Goal: Task Accomplishment & Management: Manage account settings

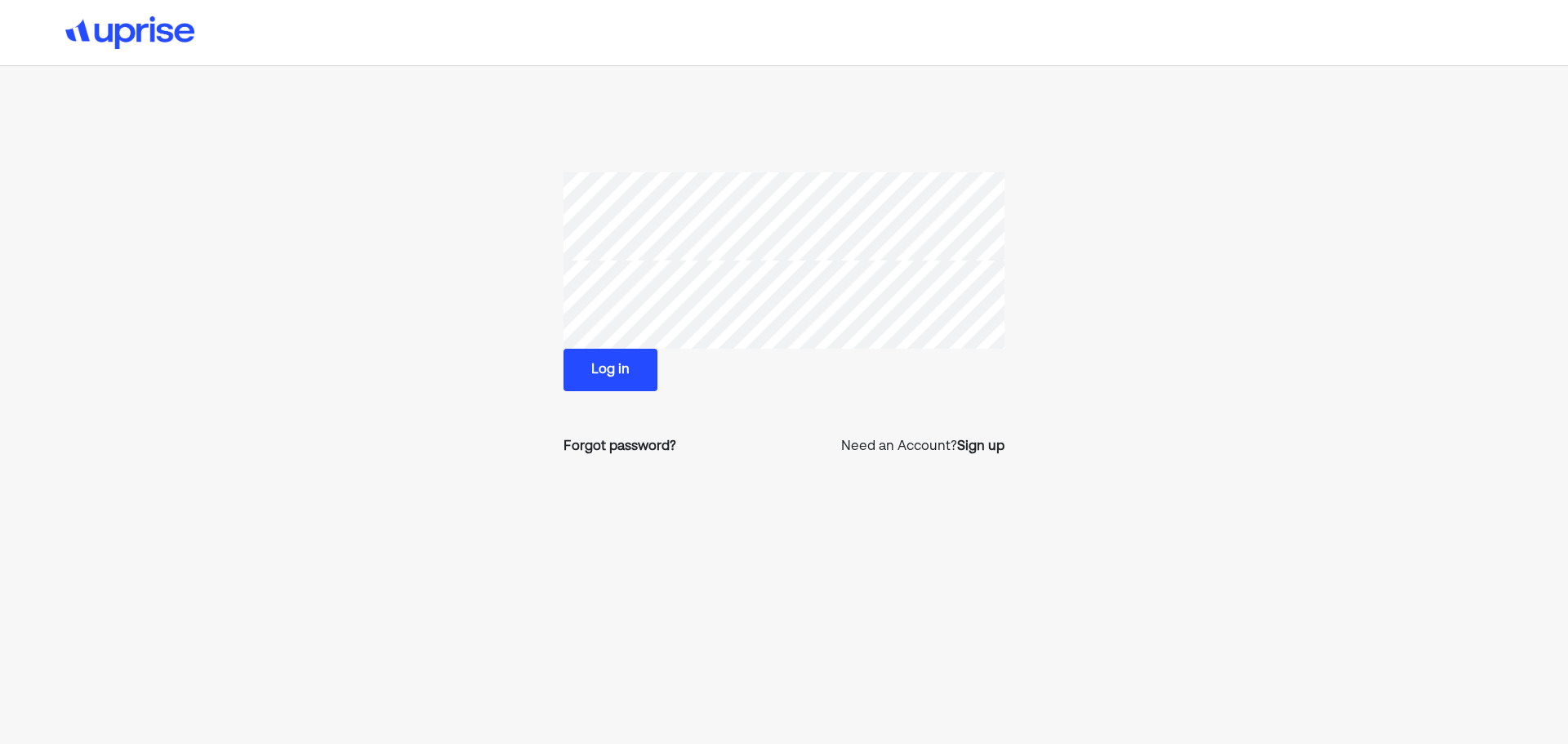
click at [612, 363] on button "Log in" at bounding box center [611, 370] width 94 height 42
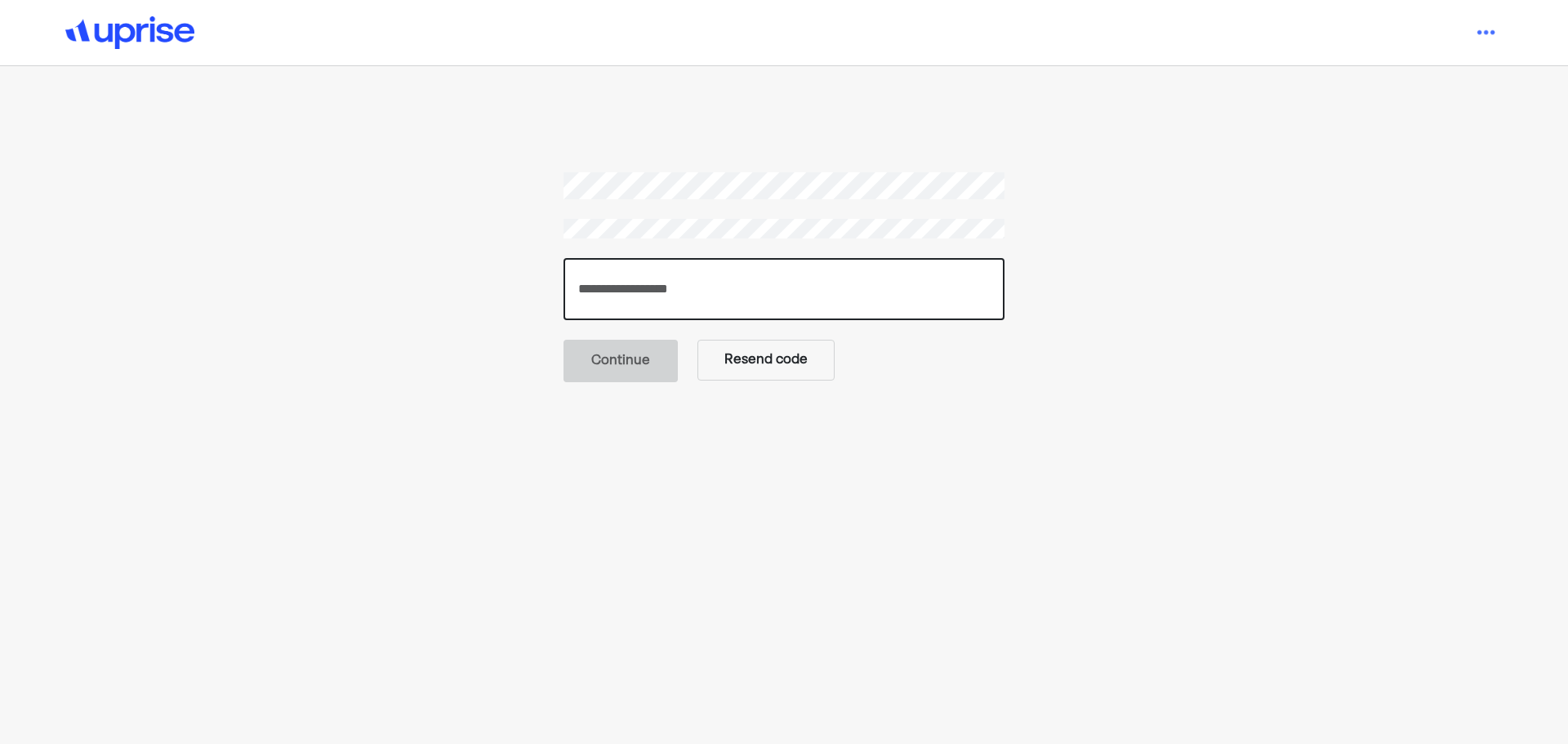
click at [783, 272] on input "number" at bounding box center [784, 289] width 441 height 62
paste input "******"
type input "******"
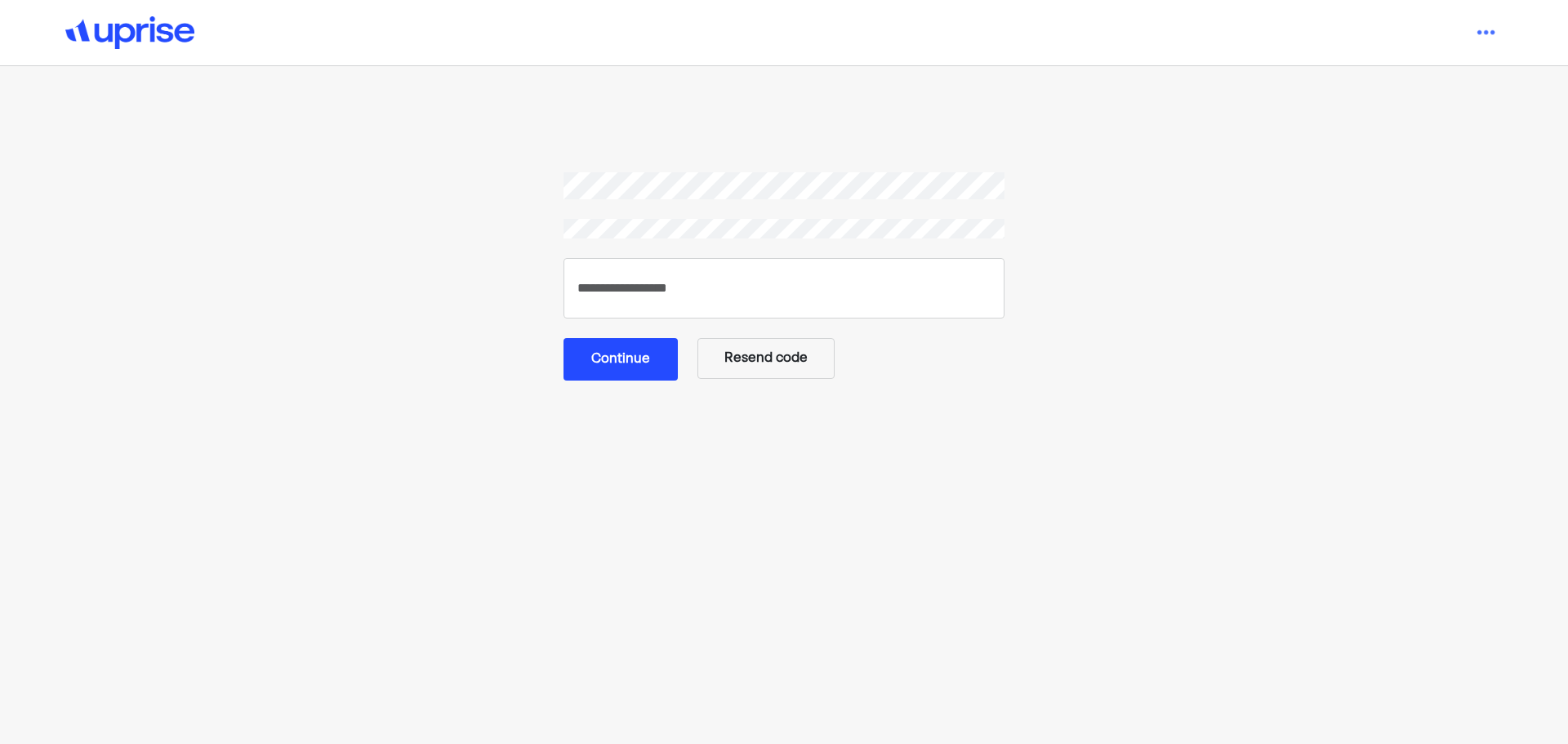
click at [625, 371] on button "Continue" at bounding box center [621, 359] width 115 height 42
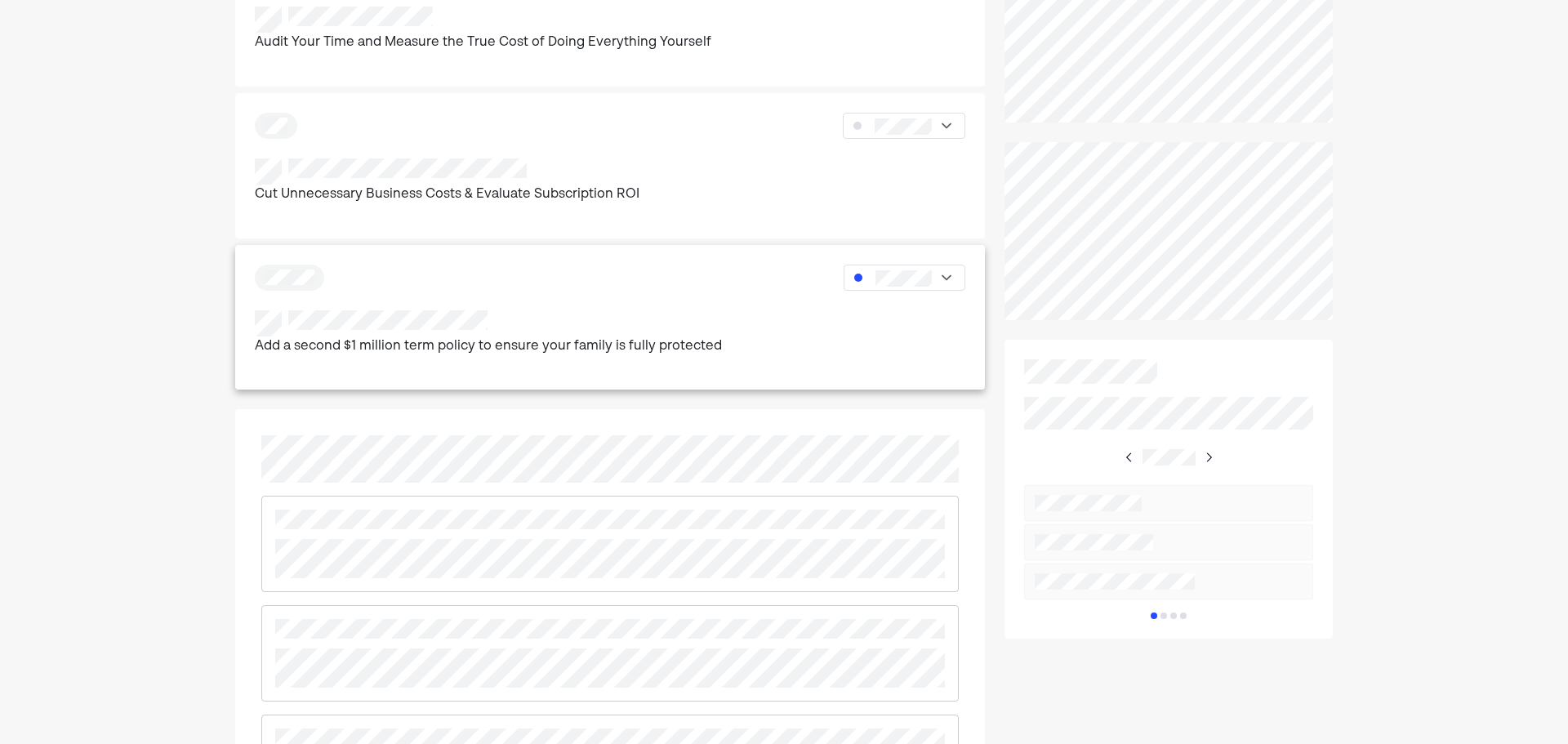
scroll to position [660, 0]
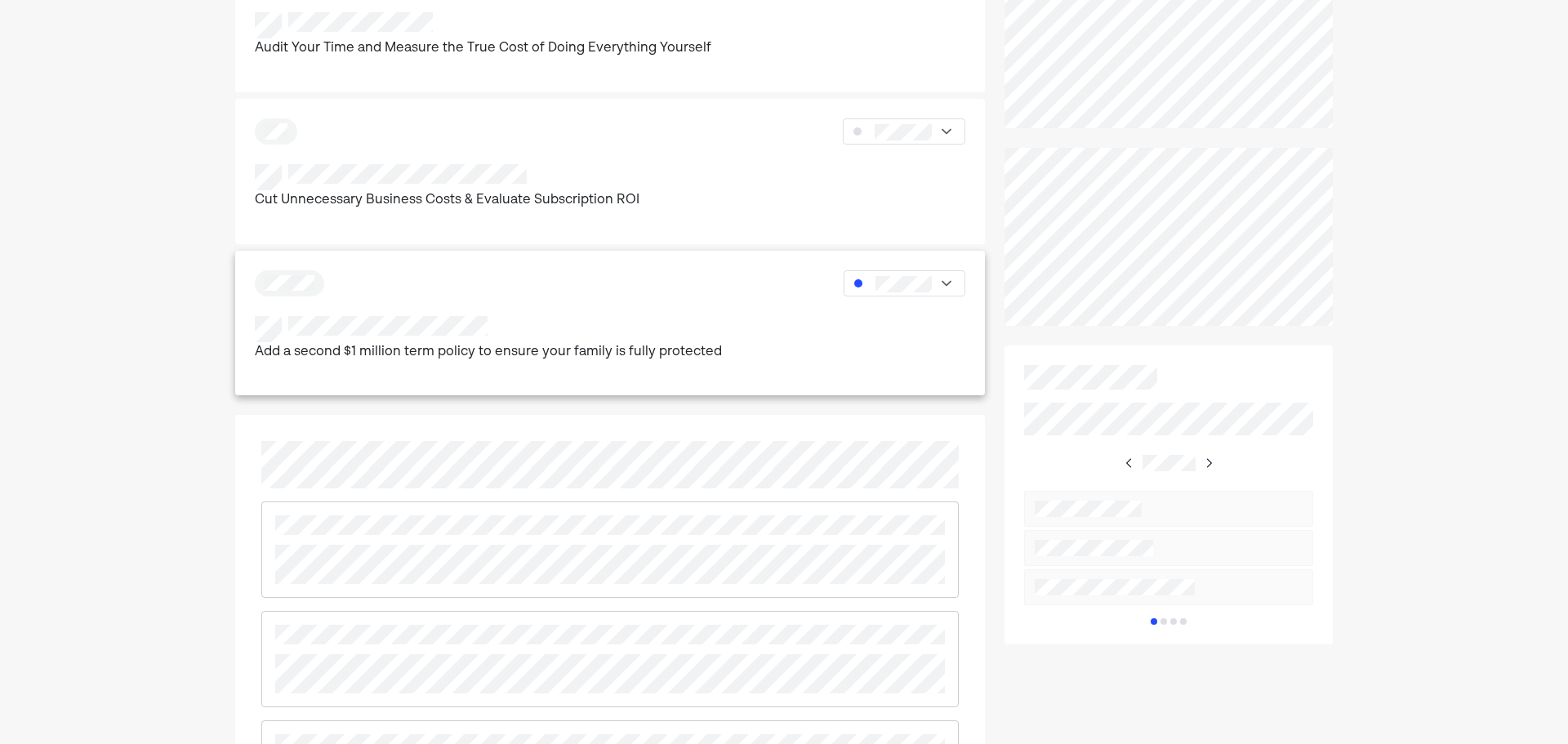
click at [932, 289] on div at bounding box center [904, 283] width 121 height 26
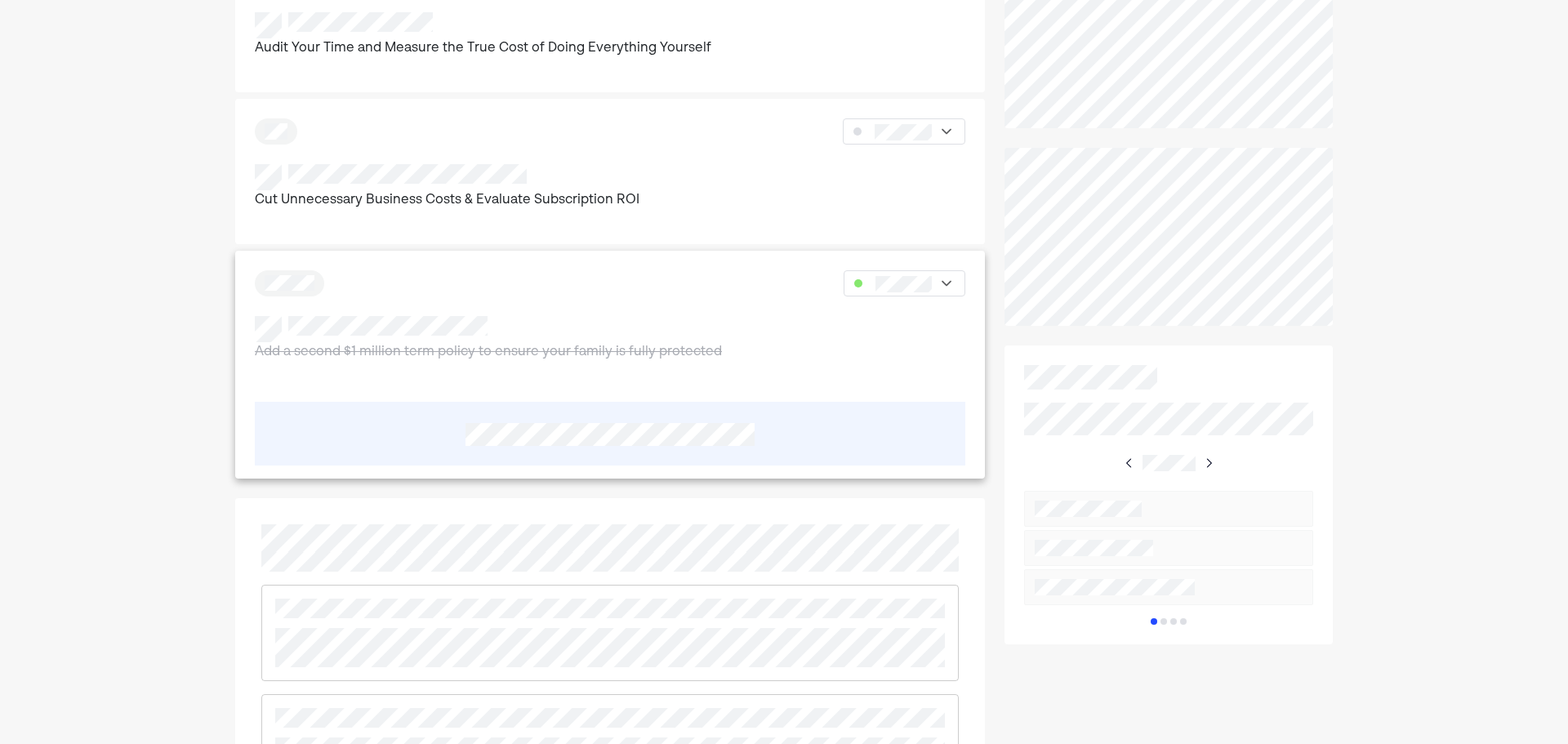
click at [649, 358] on p "Add a second $1 million term policy to ensure your family is fully protected" at bounding box center [488, 352] width 467 height 21
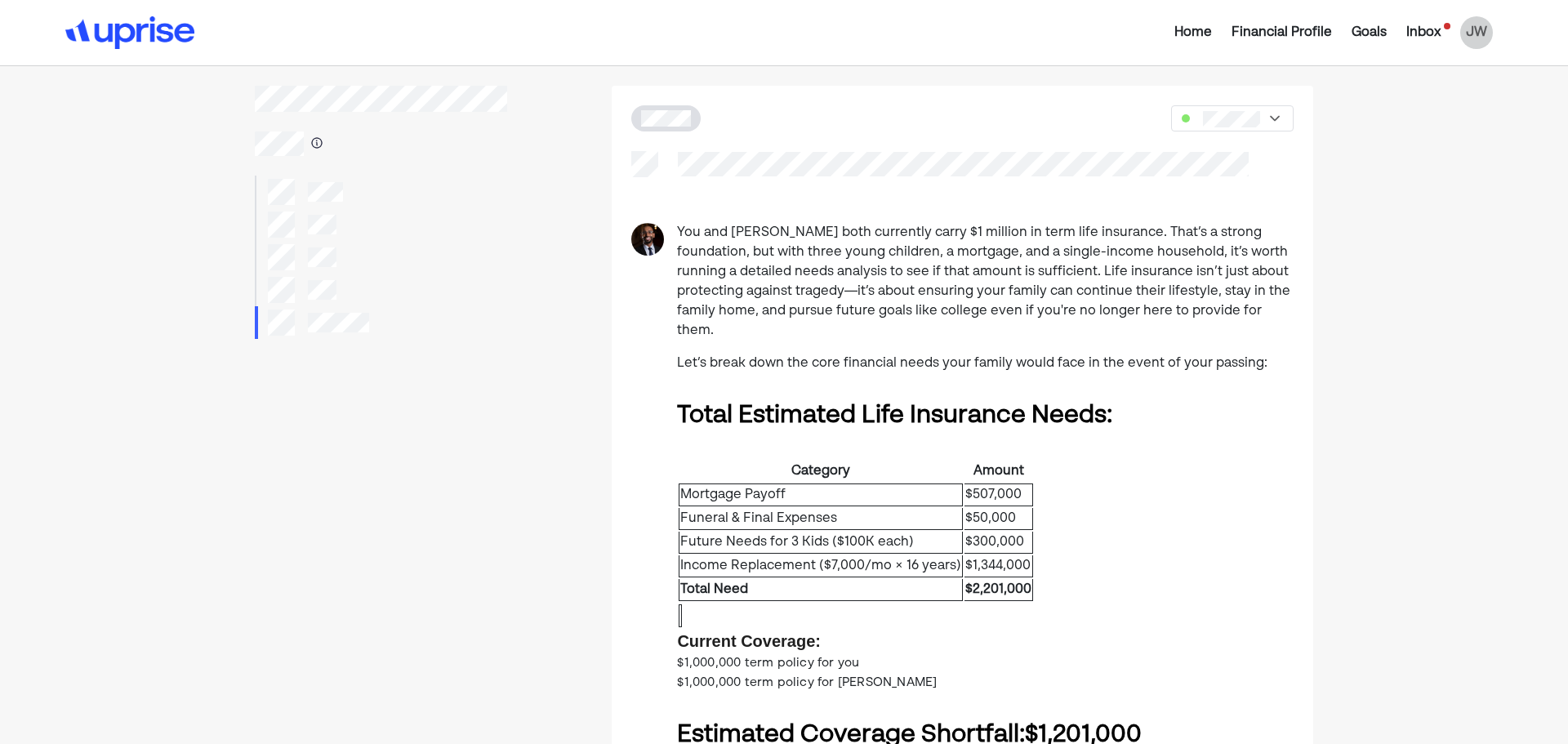
click at [1071, 290] on p "You and [PERSON_NAME] both currently carry $1 million in term life insurance. T…" at bounding box center [985, 282] width 616 height 118
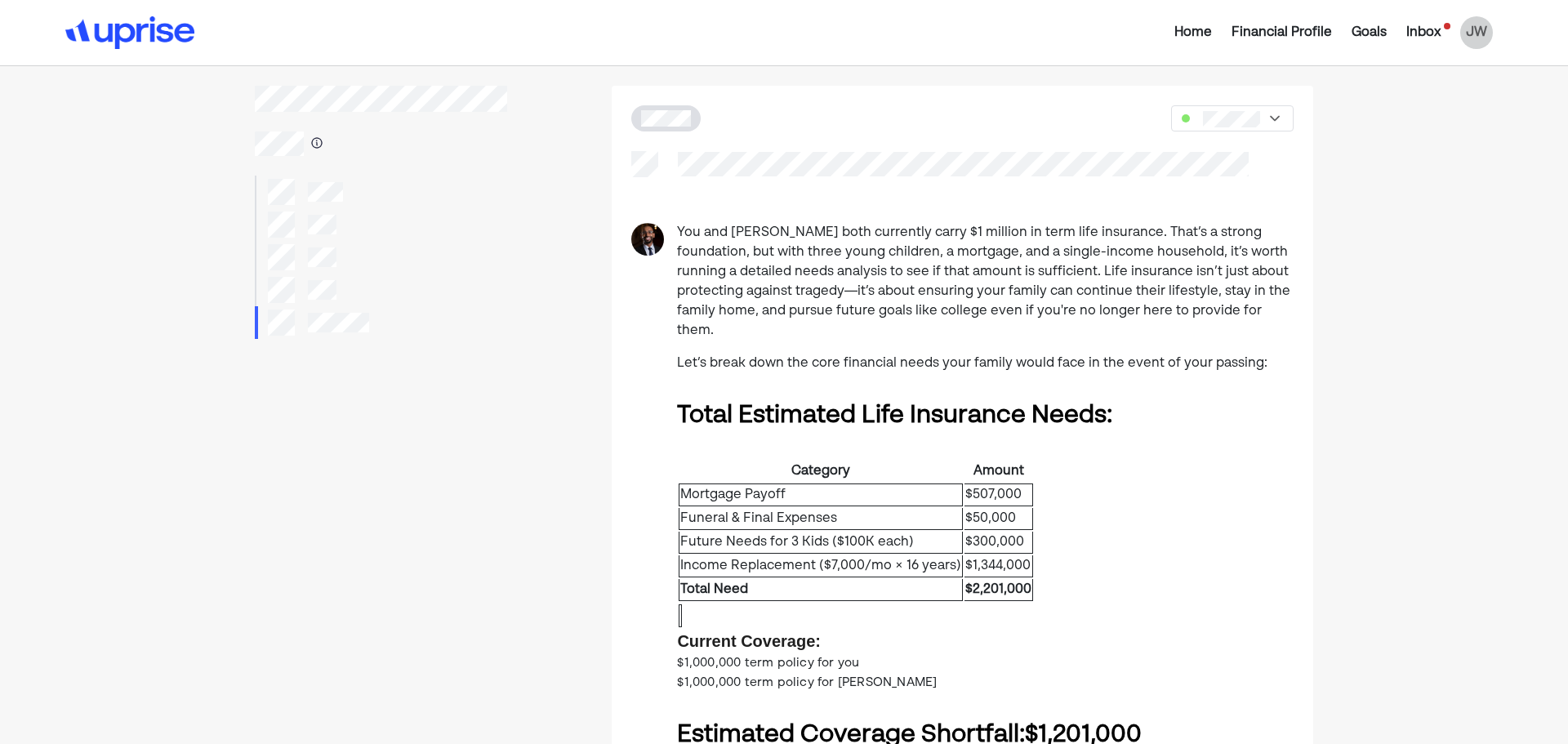
click at [958, 280] on p "You and [PERSON_NAME] both currently carry $1 million in term life insurance. T…" at bounding box center [985, 282] width 616 height 118
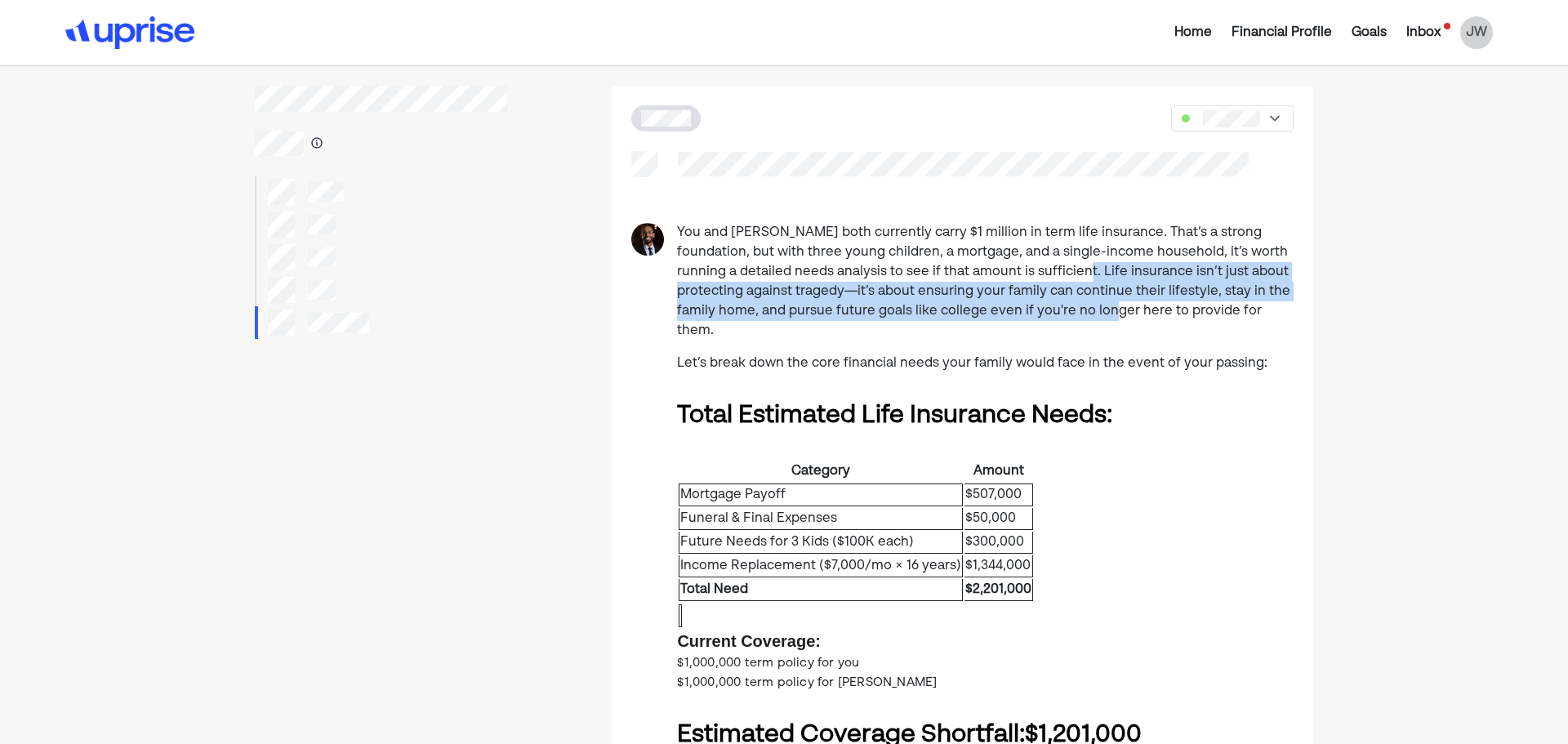
drag, startPoint x: 1062, startPoint y: 306, endPoint x: 1048, endPoint y: 263, distance: 45.2
click at [1048, 263] on p "You and [PERSON_NAME] both currently carry $1 million in term life insurance. T…" at bounding box center [985, 282] width 616 height 118
click at [1048, 265] on p "You and [PERSON_NAME] both currently carry $1 million in term life insurance. T…" at bounding box center [985, 282] width 616 height 118
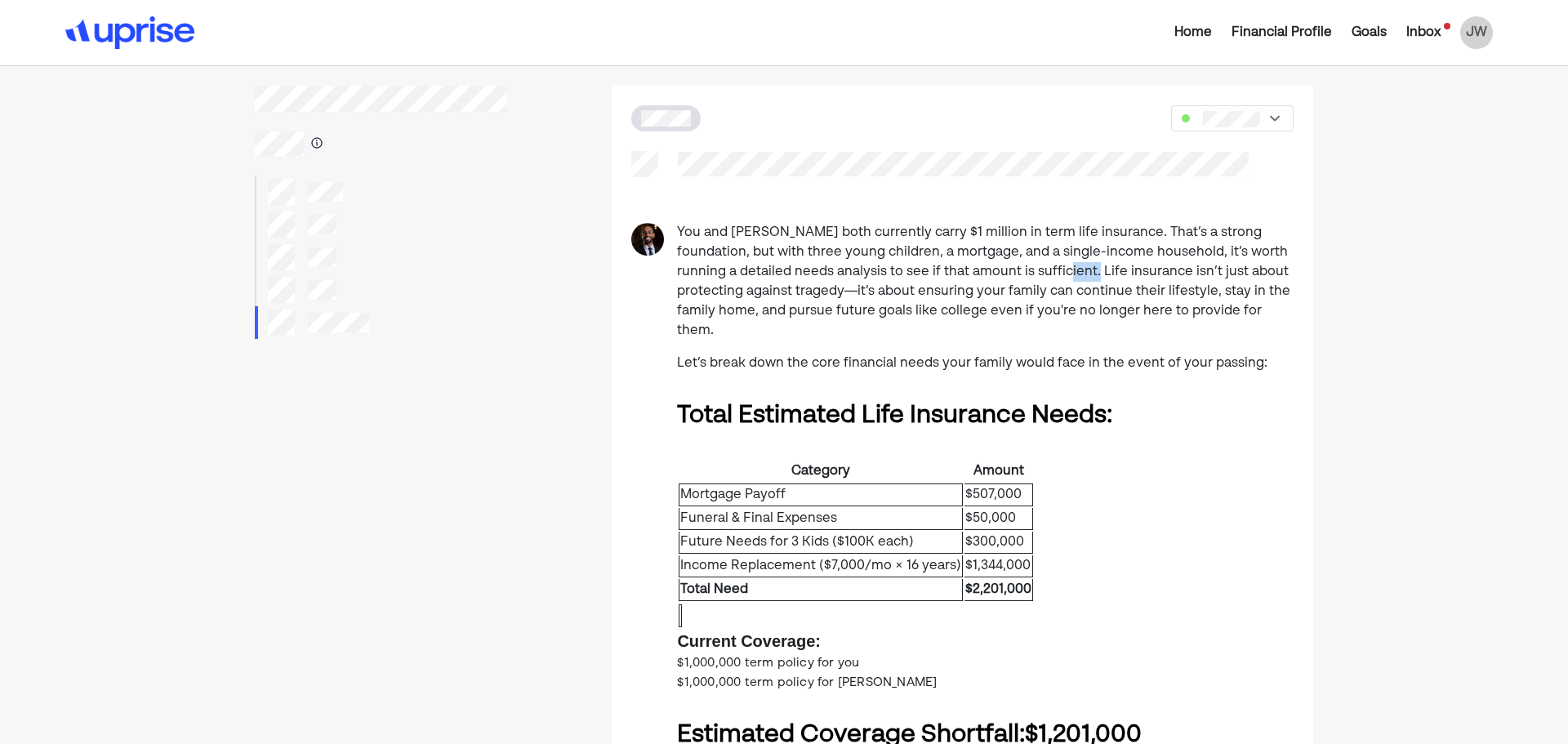
click at [1048, 265] on p "You and [PERSON_NAME] both currently carry $1 million in term life insurance. T…" at bounding box center [985, 282] width 616 height 118
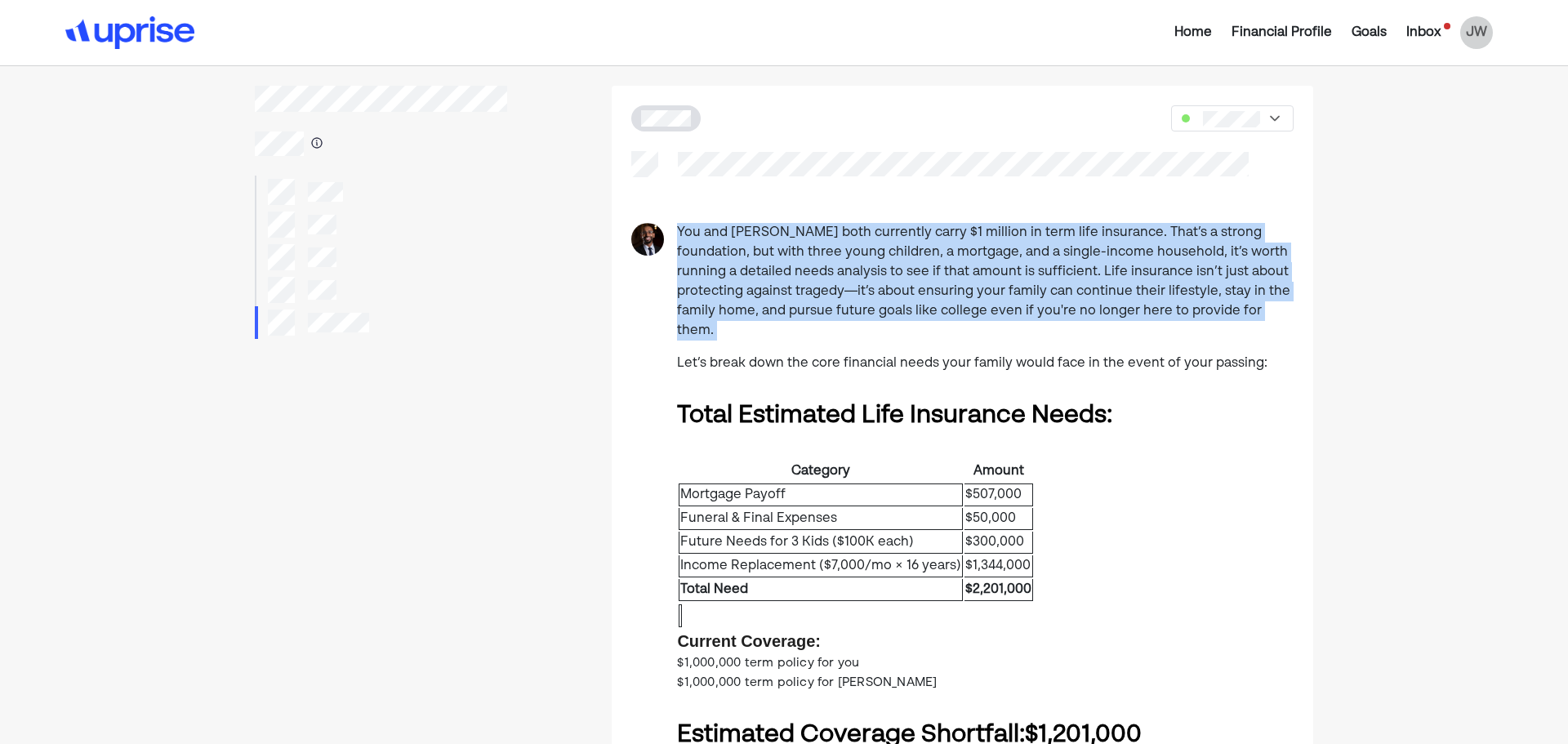
click at [1048, 265] on p "You and [PERSON_NAME] both currently carry $1 million in term life insurance. T…" at bounding box center [985, 282] width 616 height 118
click at [1156, 265] on p "You and [PERSON_NAME] both currently carry $1 million in term life insurance. T…" at bounding box center [985, 282] width 616 height 118
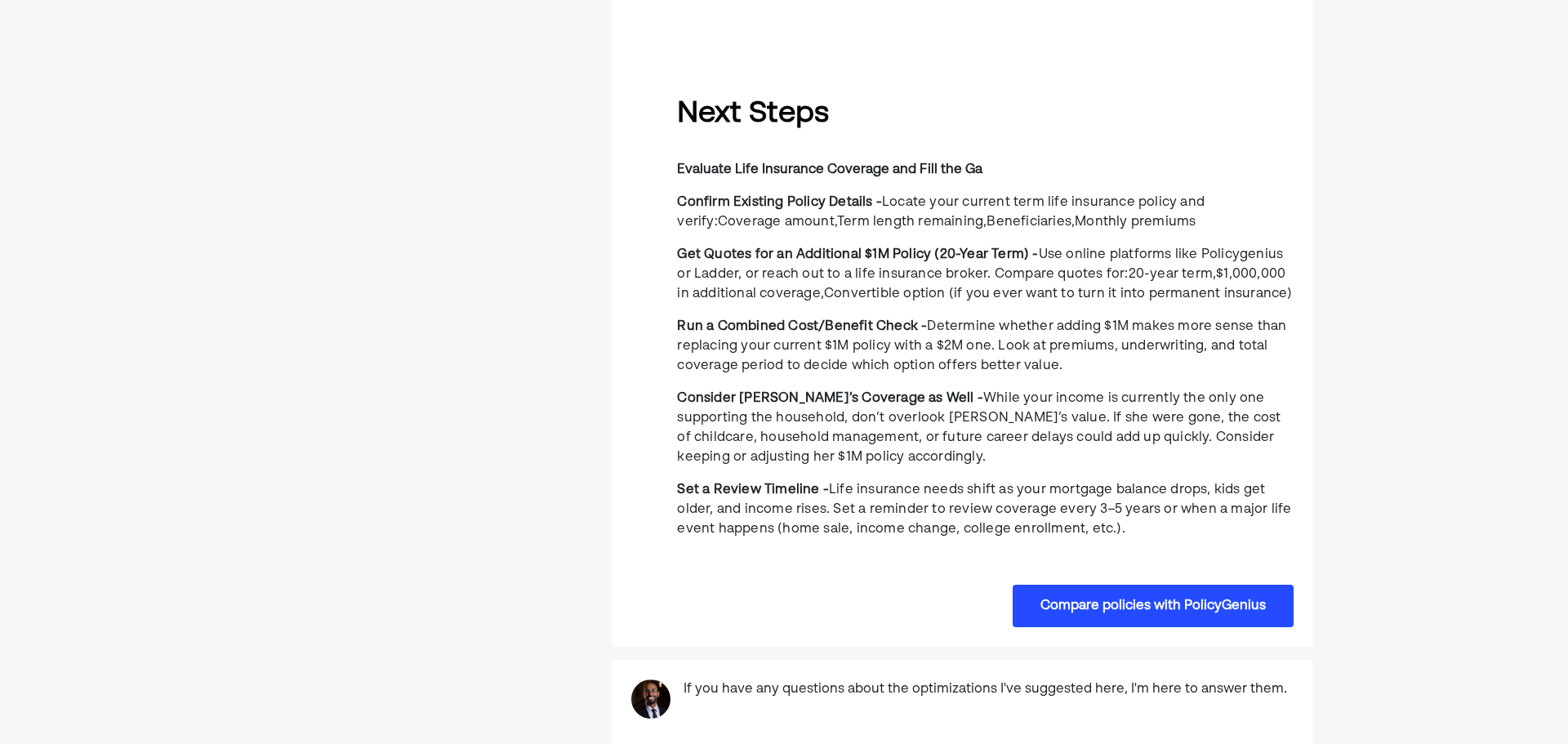
scroll to position [1908, 0]
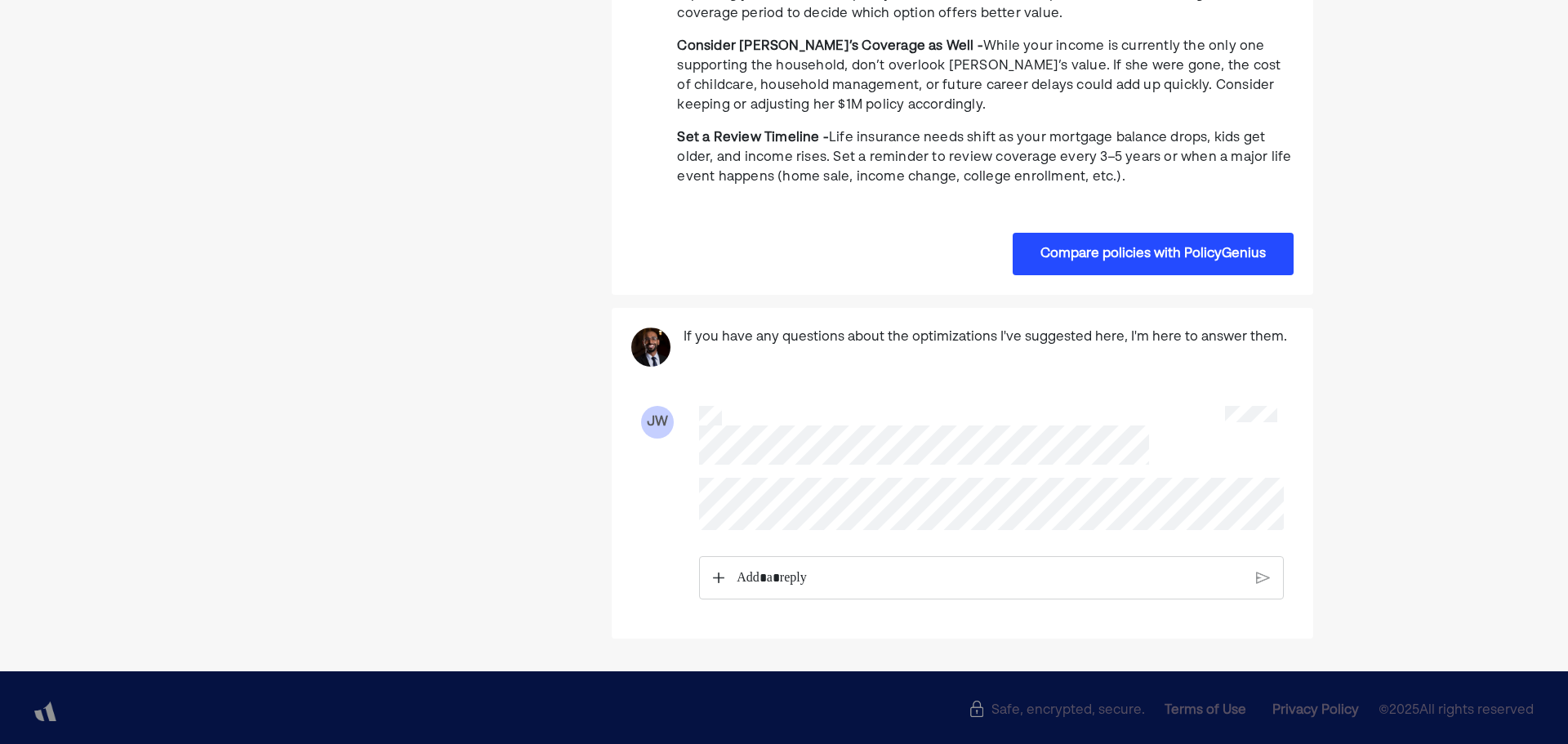
click at [901, 568] on p "Rich Text Editor. Editing area: main" at bounding box center [989, 578] width 506 height 21
drag, startPoint x: 901, startPoint y: 563, endPoint x: 891, endPoint y: 565, distance: 10.2
click at [891, 569] on p "Rich Text Editor. Editing area: main" at bounding box center [989, 579] width 508 height 21
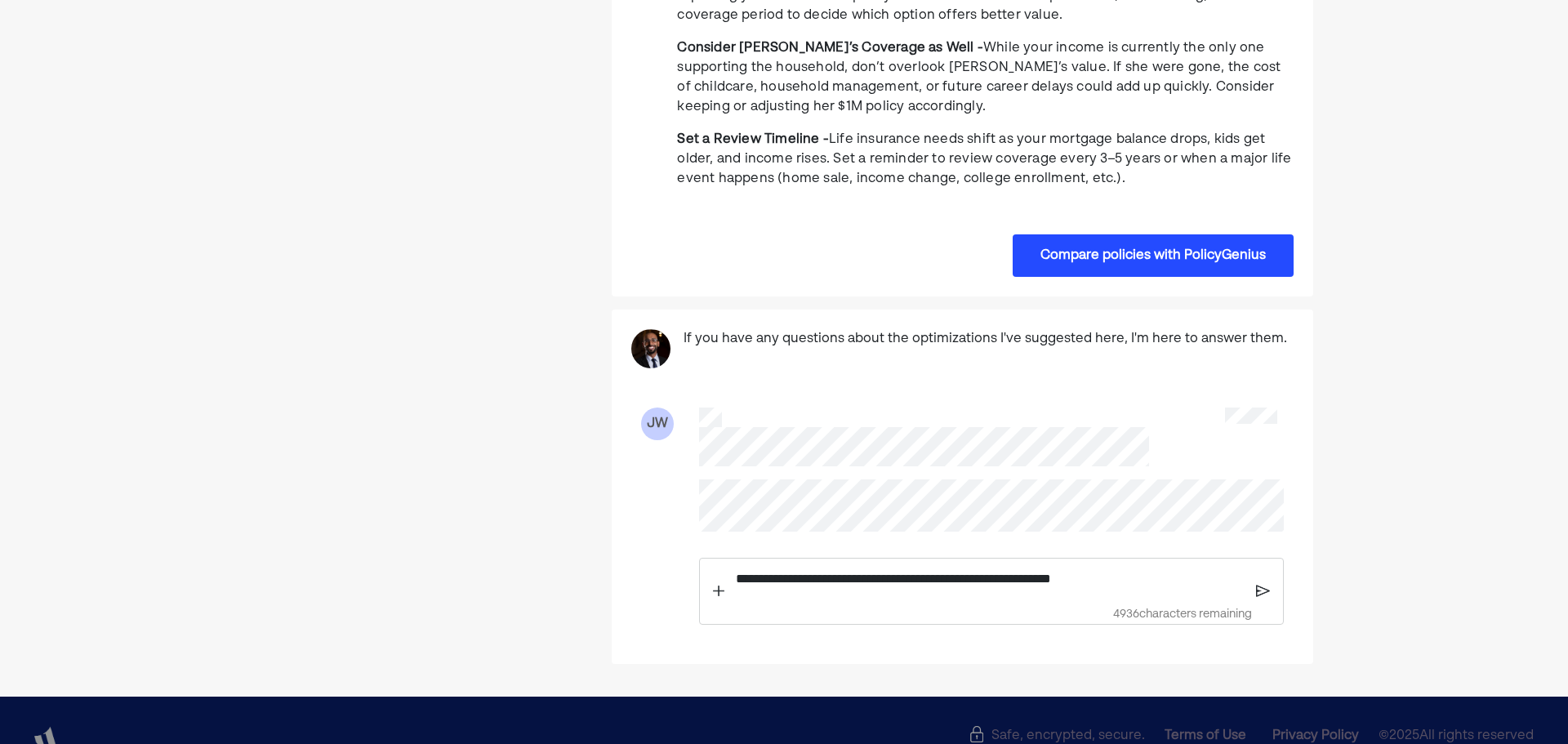
click at [1265, 587] on img at bounding box center [1262, 591] width 13 height 14
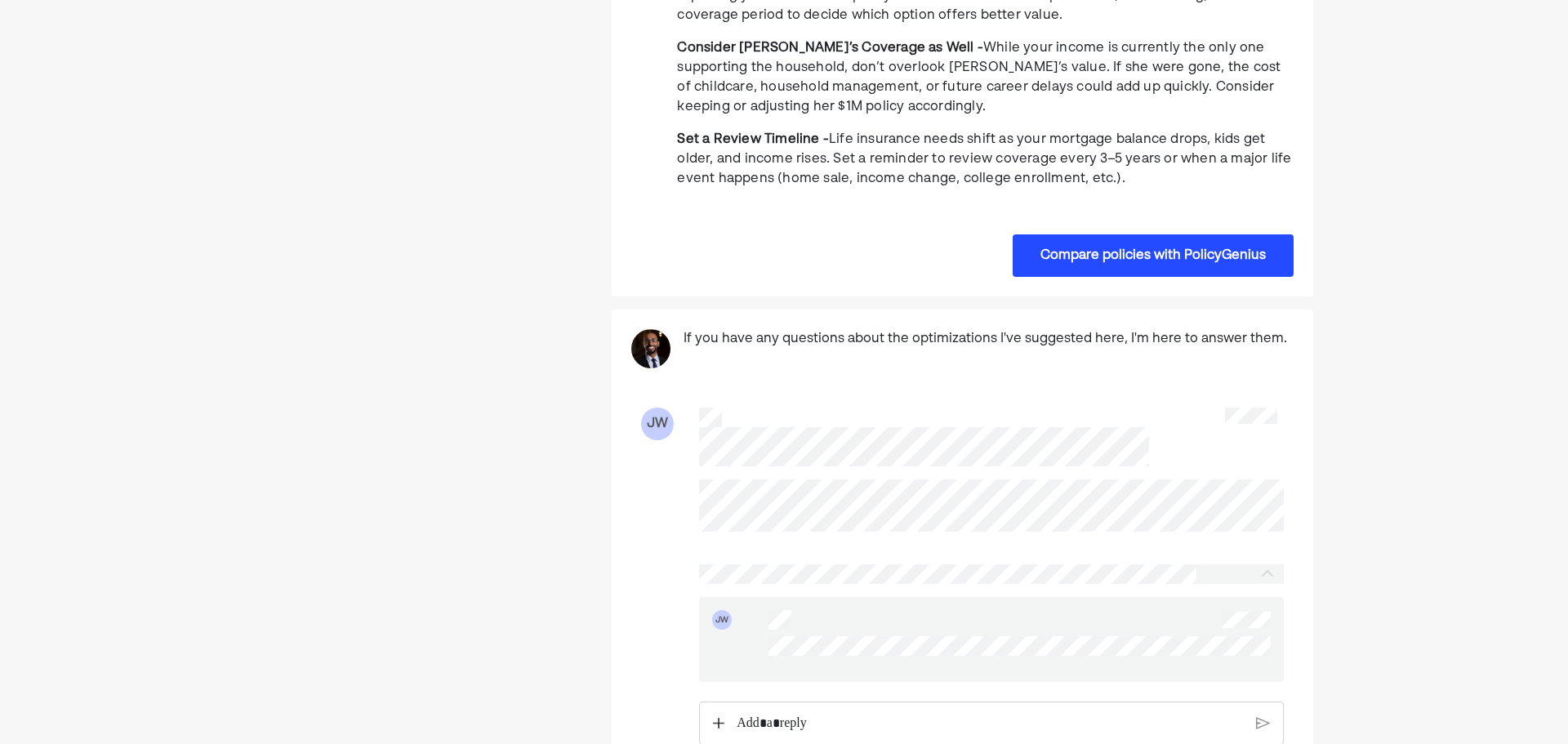
click at [804, 721] on p "Rich Text Editor. Editing area: main" at bounding box center [989, 724] width 506 height 21
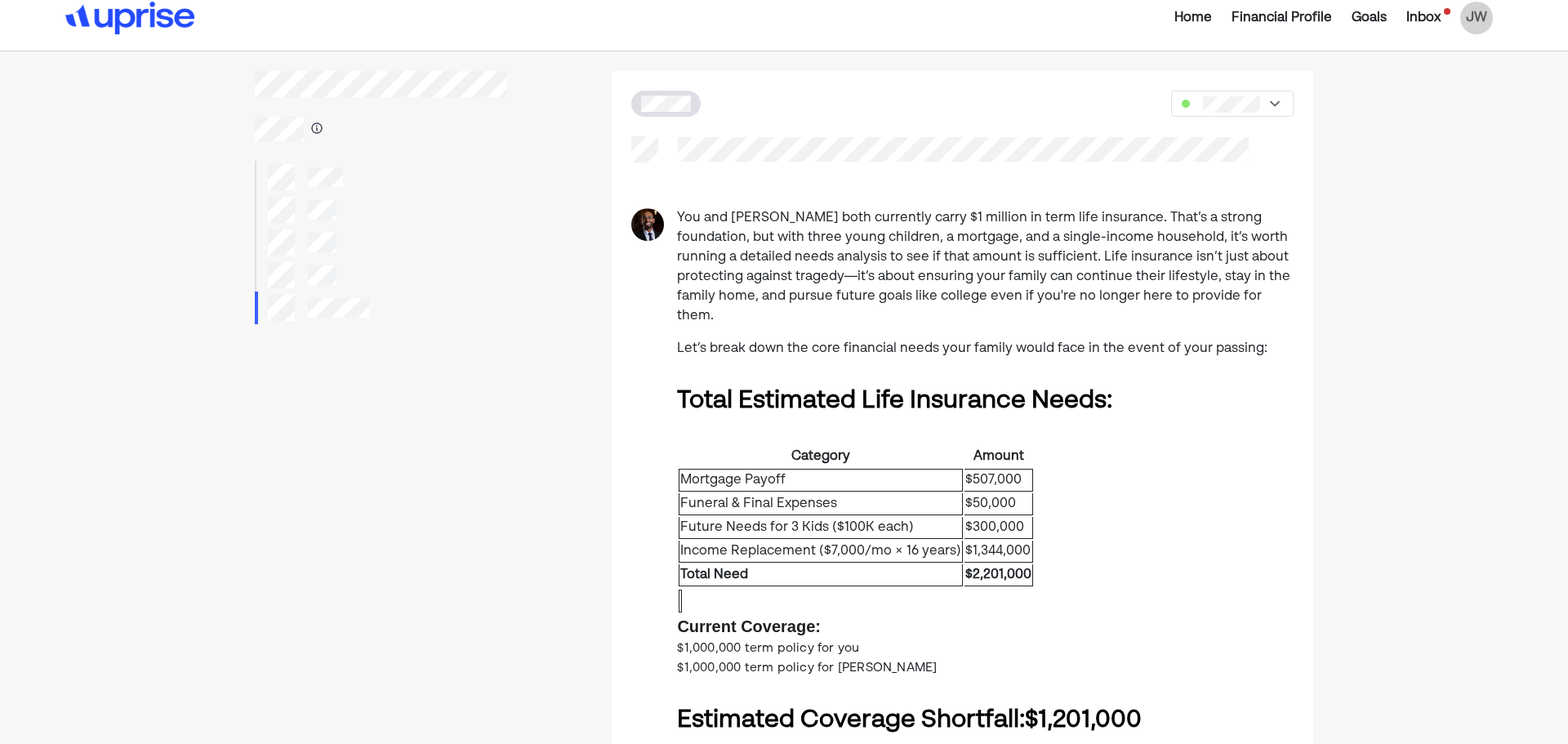
scroll to position [0, 0]
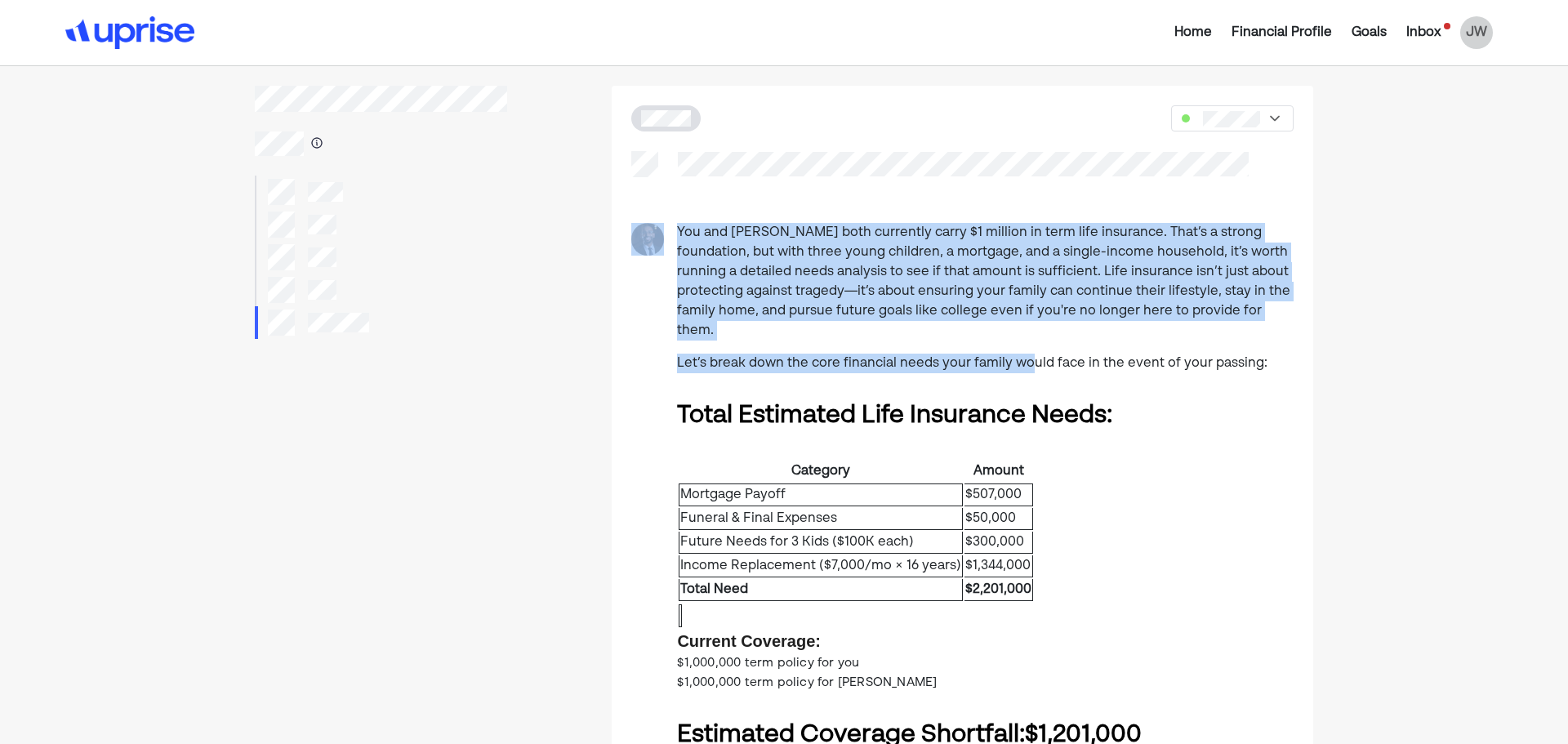
drag, startPoint x: 893, startPoint y: 270, endPoint x: 1028, endPoint y: 336, distance: 150.3
click at [1028, 354] on p "Let’s break down the core financial needs your family would face in the event o…" at bounding box center [985, 363] width 616 height 19
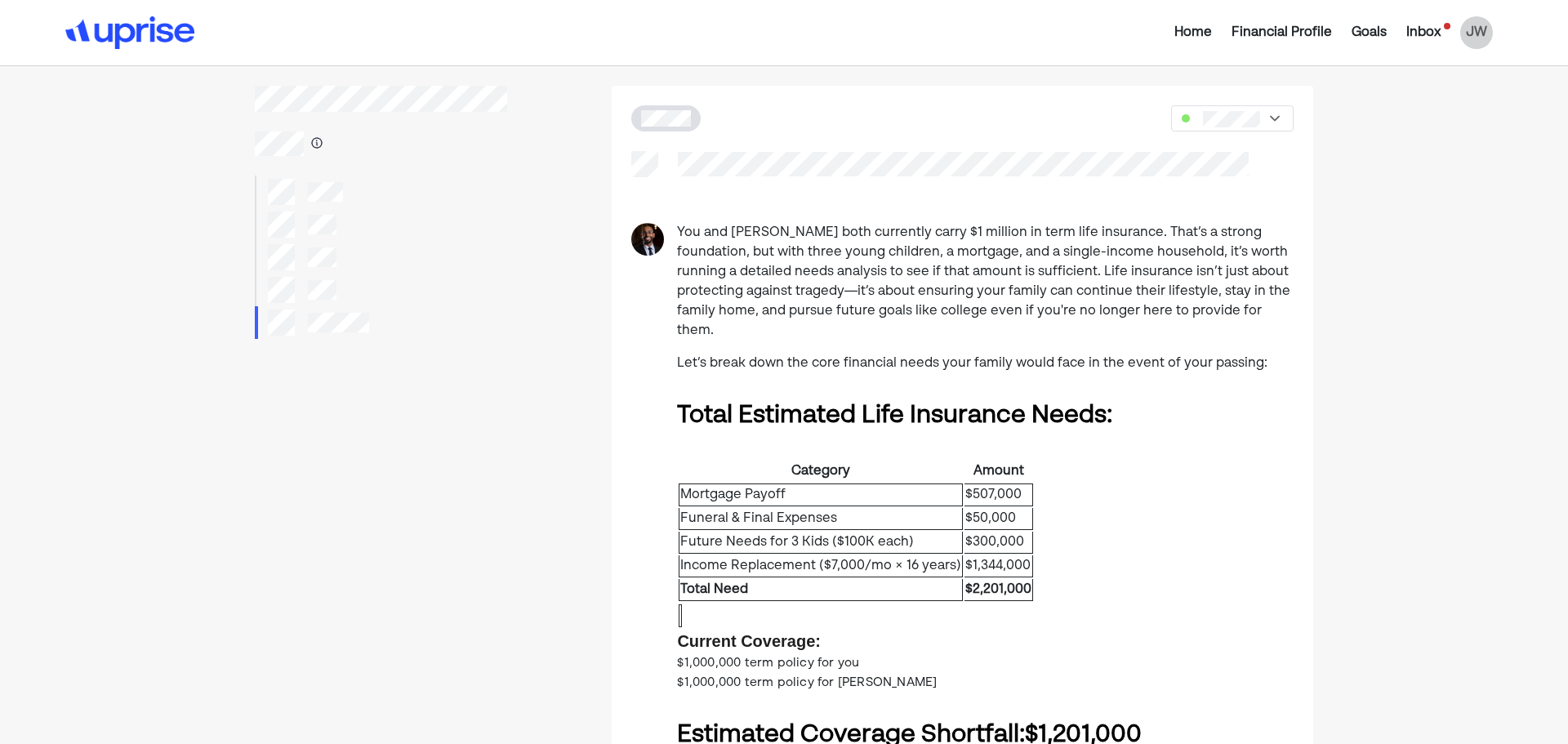
click at [1420, 34] on div "Inbox" at bounding box center [1423, 32] width 35 height 19
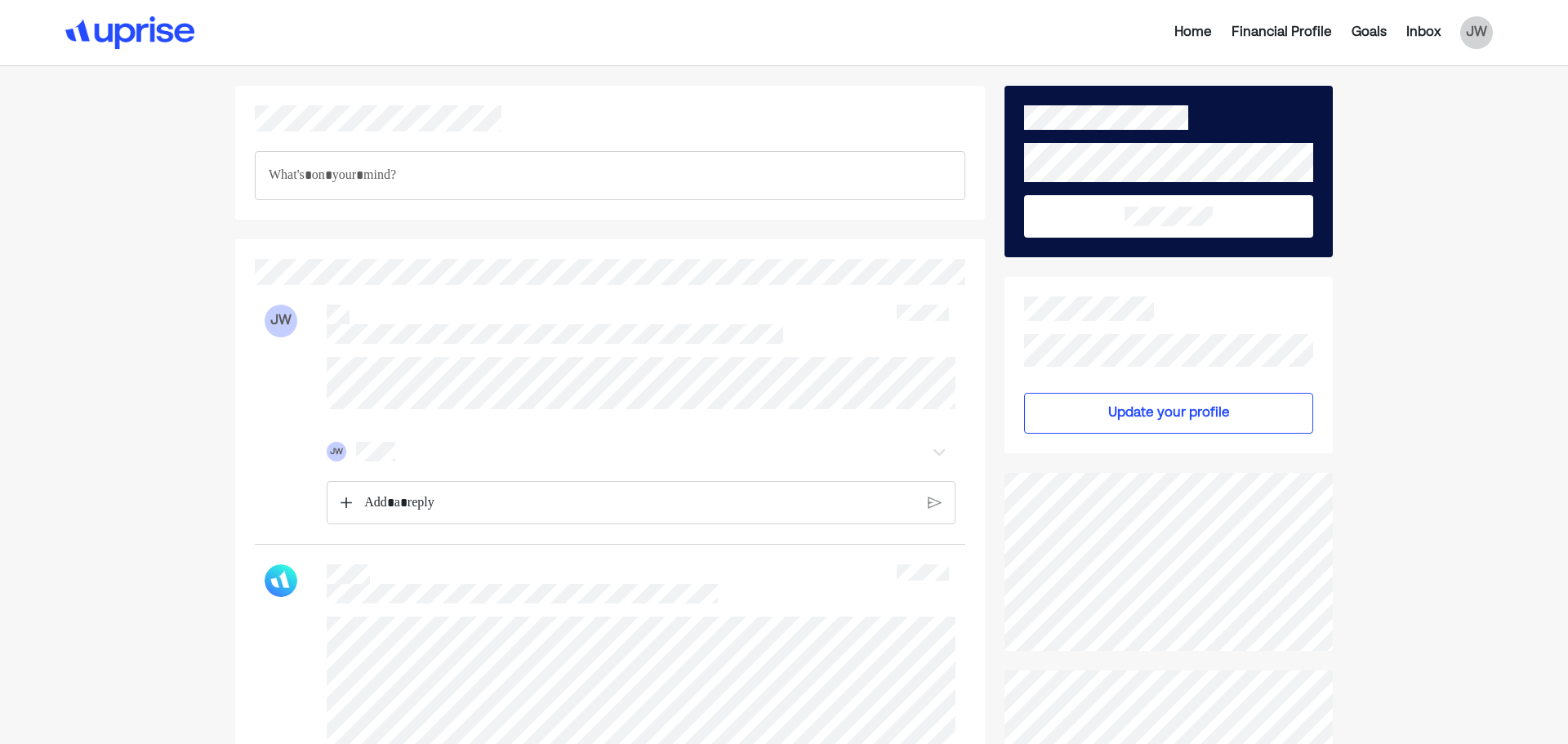
click at [1385, 33] on div "Goals" at bounding box center [1369, 32] width 35 height 19
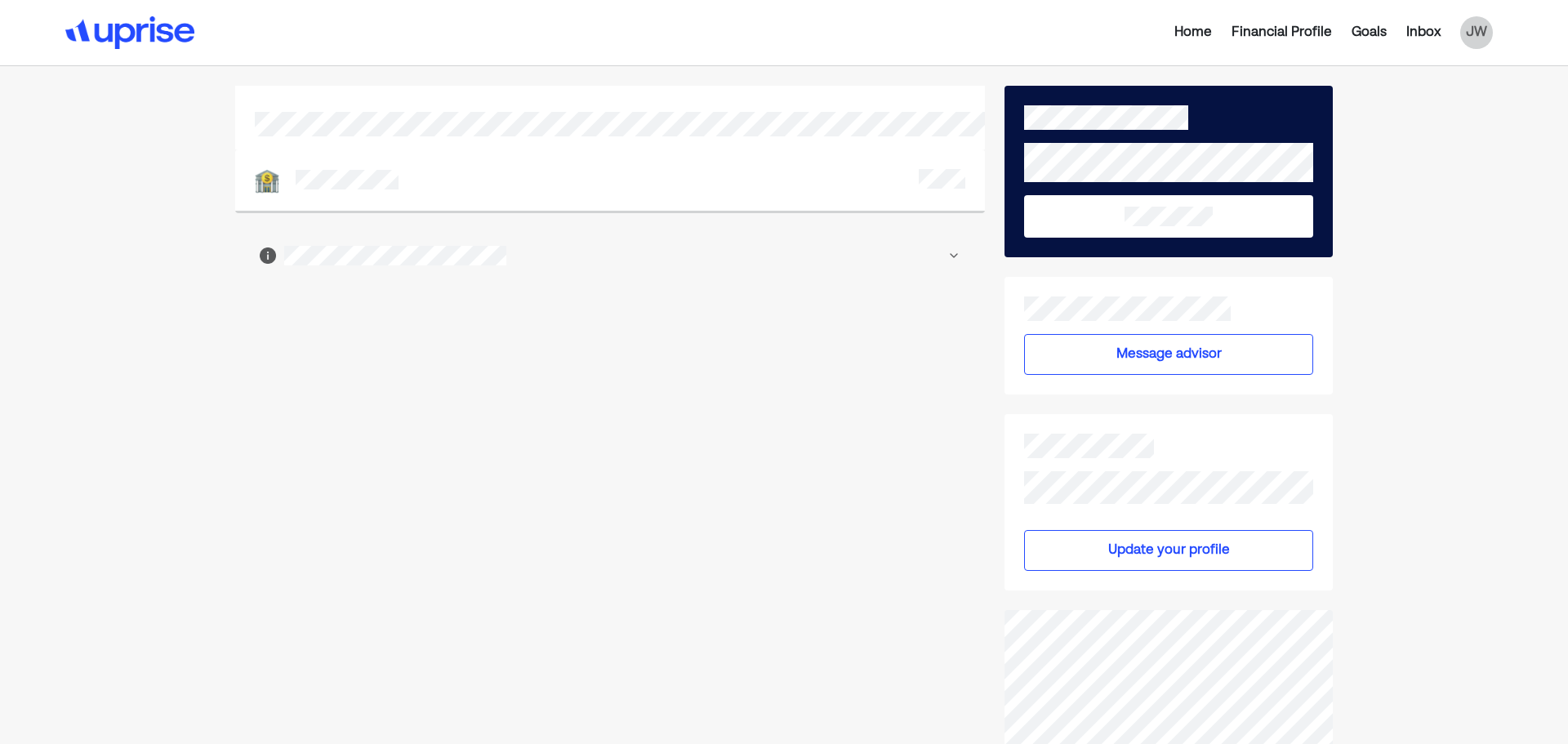
click at [553, 410] on div at bounding box center [610, 695] width 749 height 1219
click at [648, 458] on div at bounding box center [610, 695] width 749 height 1219
click at [1299, 33] on div "Financial Profile" at bounding box center [1281, 32] width 100 height 19
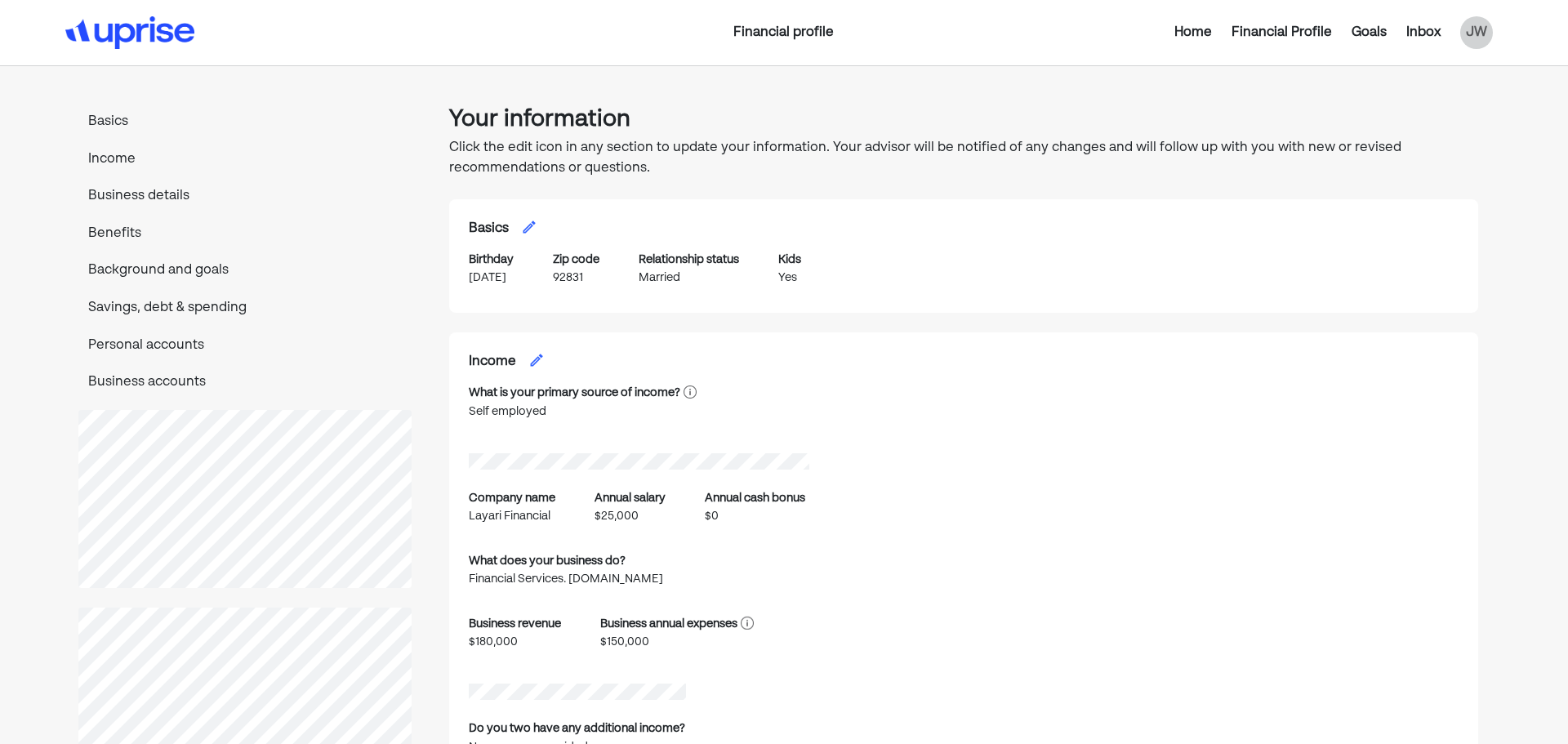
click at [107, 154] on p "Income" at bounding box center [245, 159] width 333 height 21
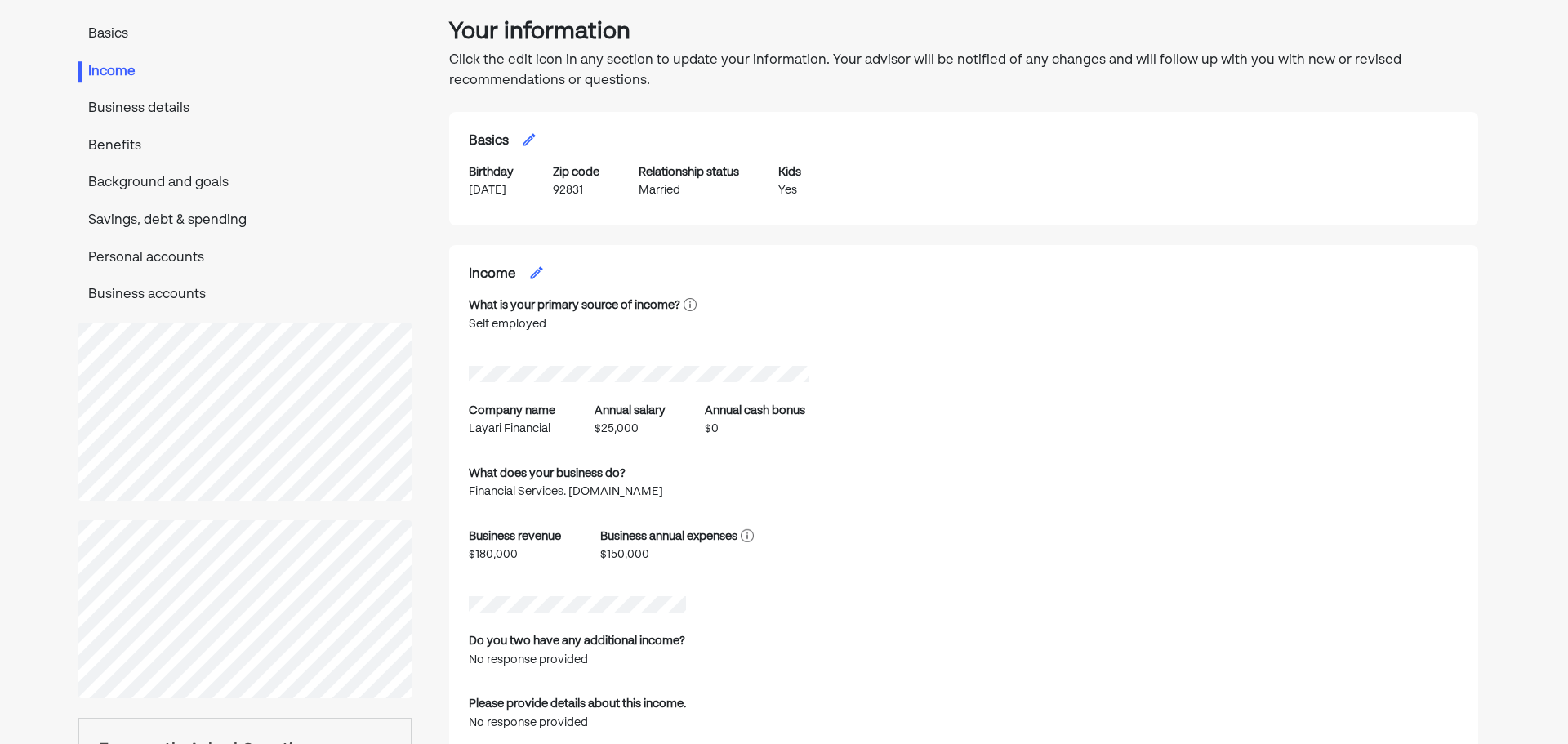
click at [147, 99] on p "Business details" at bounding box center [245, 109] width 333 height 21
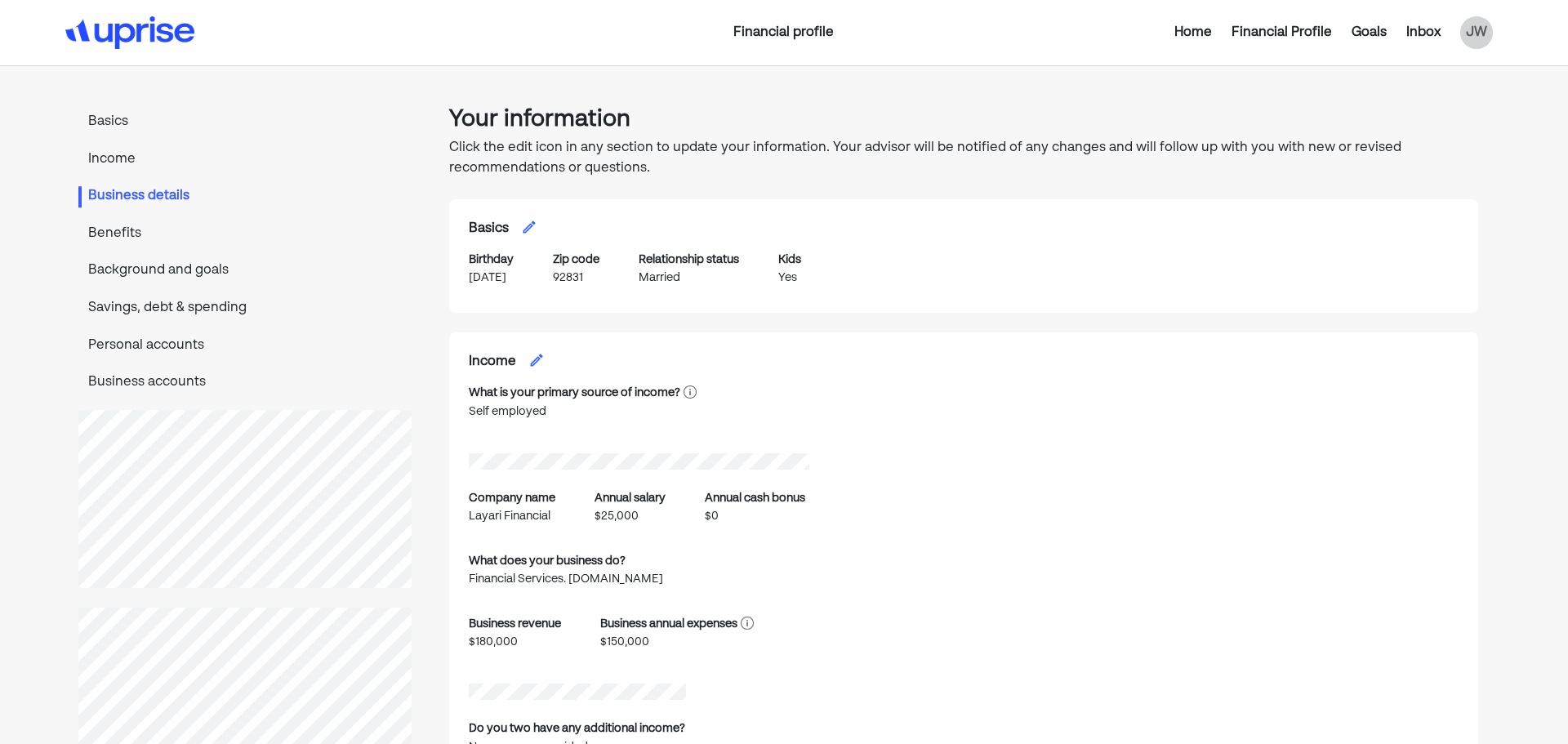
click at [125, 222] on div "Basics Income Business details Benefits Background and goals Savings, debt & sp…" at bounding box center [245, 253] width 333 height 282
click at [122, 229] on p "Benefits" at bounding box center [245, 234] width 333 height 21
click at [173, 345] on p "Personal accounts" at bounding box center [245, 346] width 333 height 21
click at [1443, 24] on div "Inbox" at bounding box center [1423, 32] width 54 height 19
click at [1432, 29] on div "Inbox" at bounding box center [1423, 32] width 35 height 19
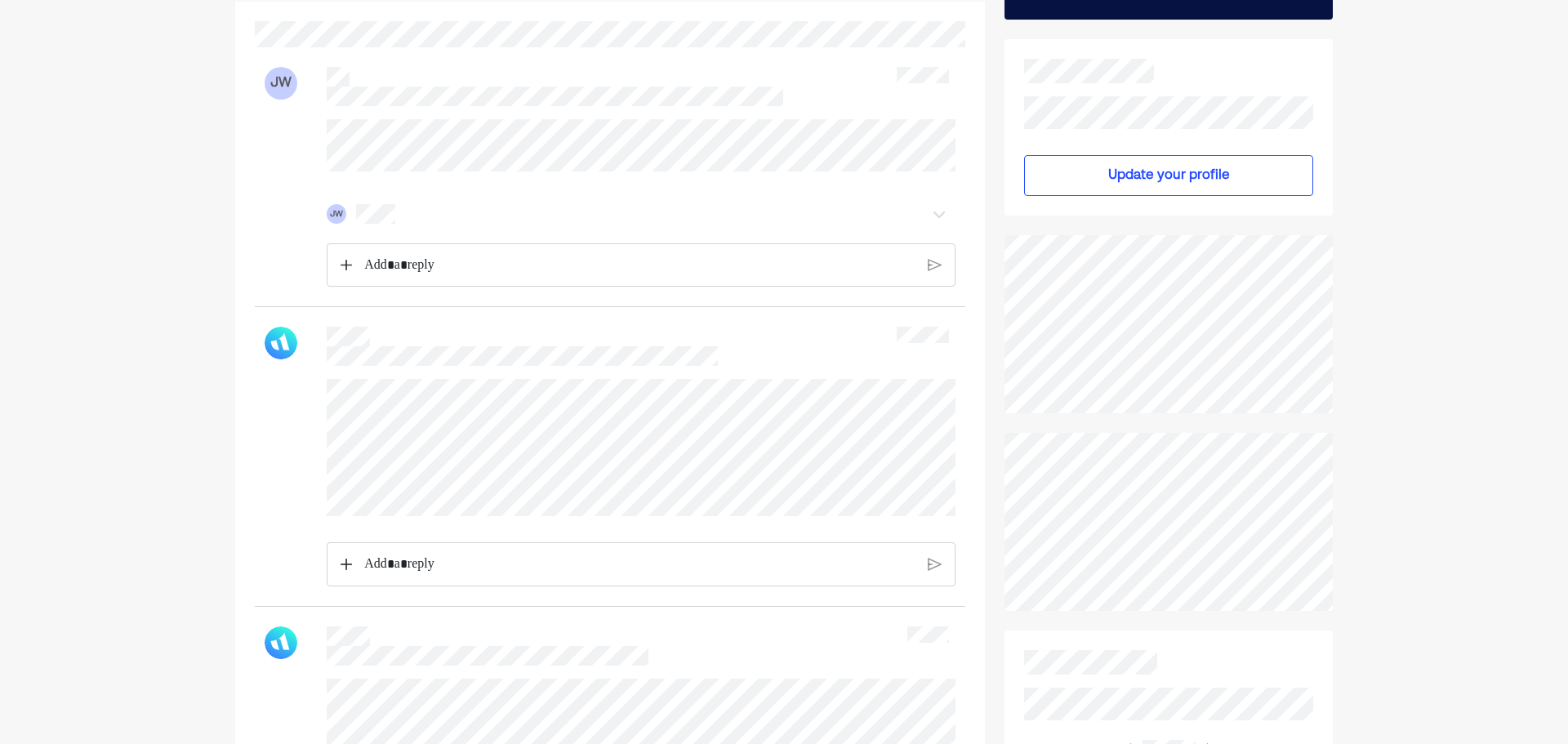
scroll to position [245, 0]
